Goal: Task Accomplishment & Management: Manage account settings

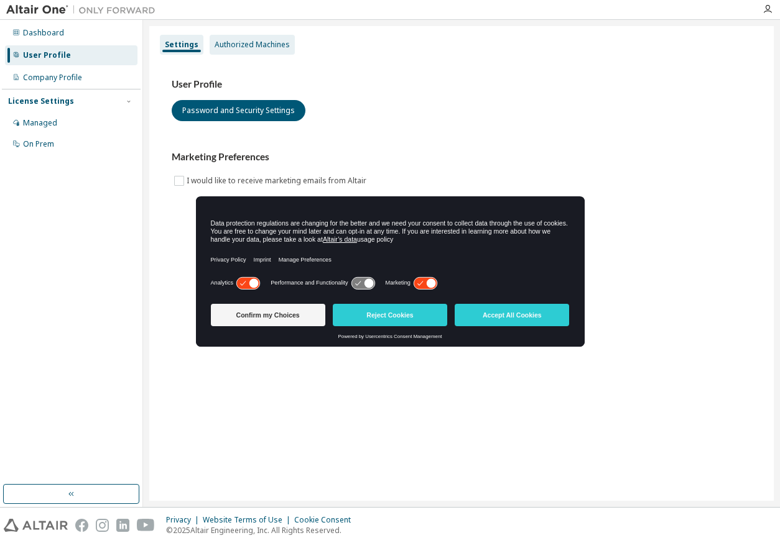
click at [250, 47] on div "Authorized Machines" at bounding box center [252, 45] width 75 height 10
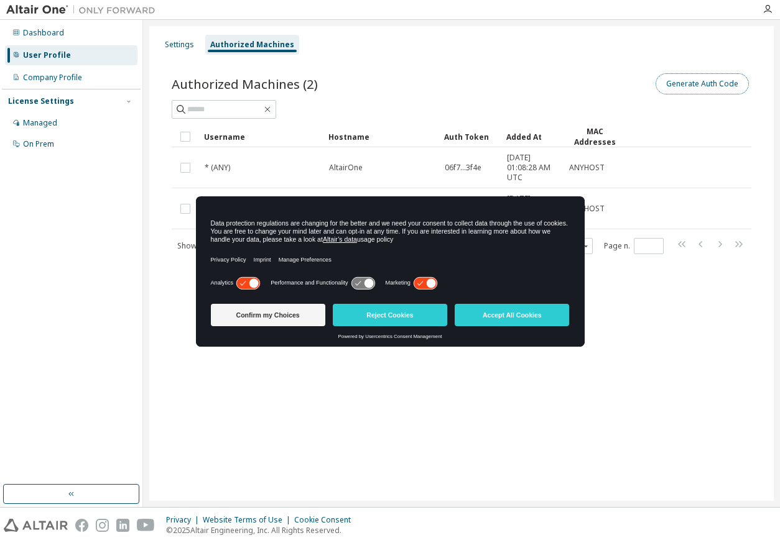
click at [705, 83] on button "Generate Auth Code" at bounding box center [701, 83] width 93 height 21
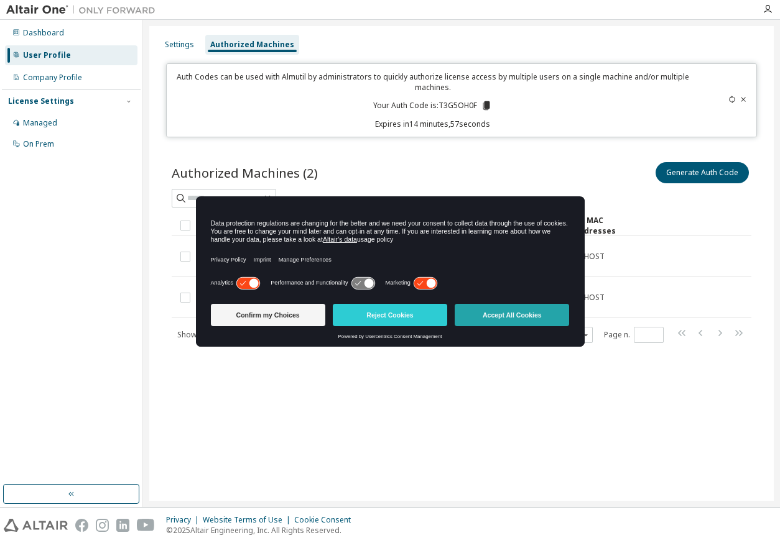
click at [522, 317] on button "Accept All Cookies" at bounding box center [512, 315] width 114 height 22
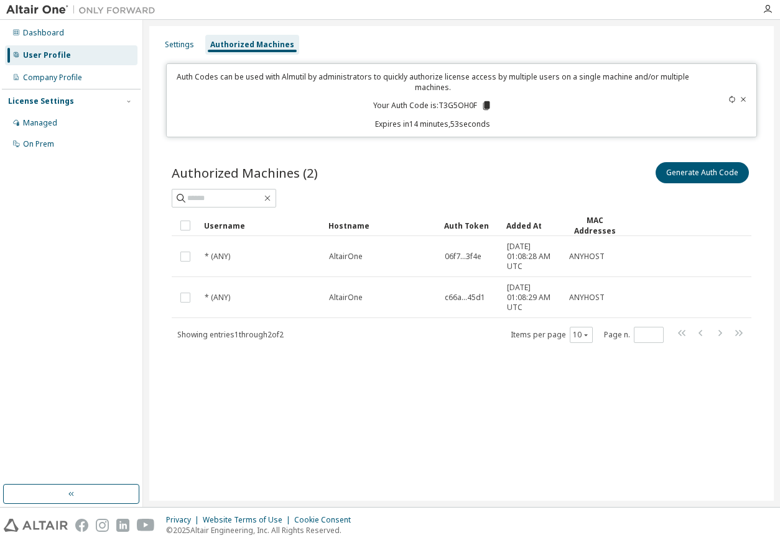
click at [485, 103] on icon at bounding box center [486, 105] width 7 height 9
